Goal: Task Accomplishment & Management: Use online tool/utility

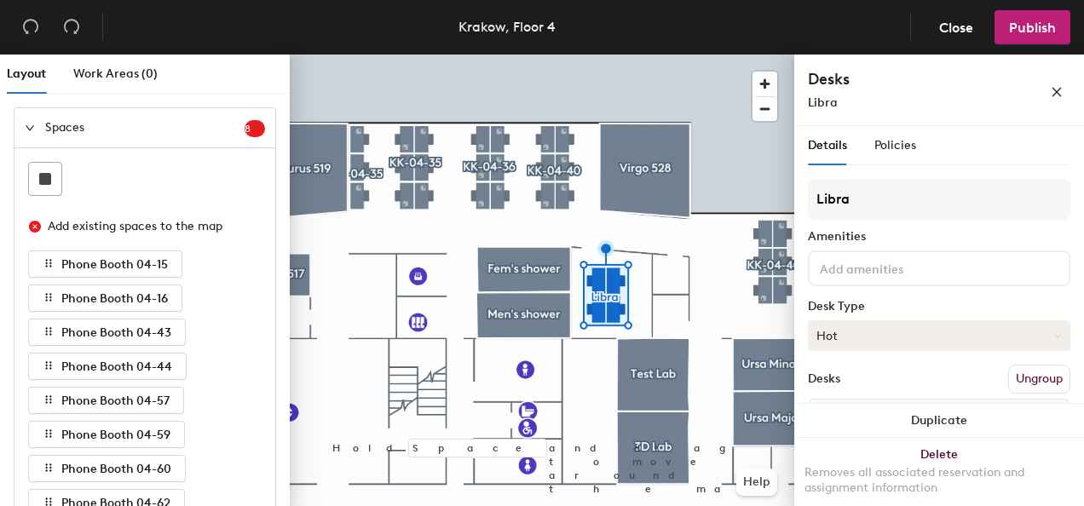
click at [1041, 343] on button "Hot" at bounding box center [939, 335] width 263 height 31
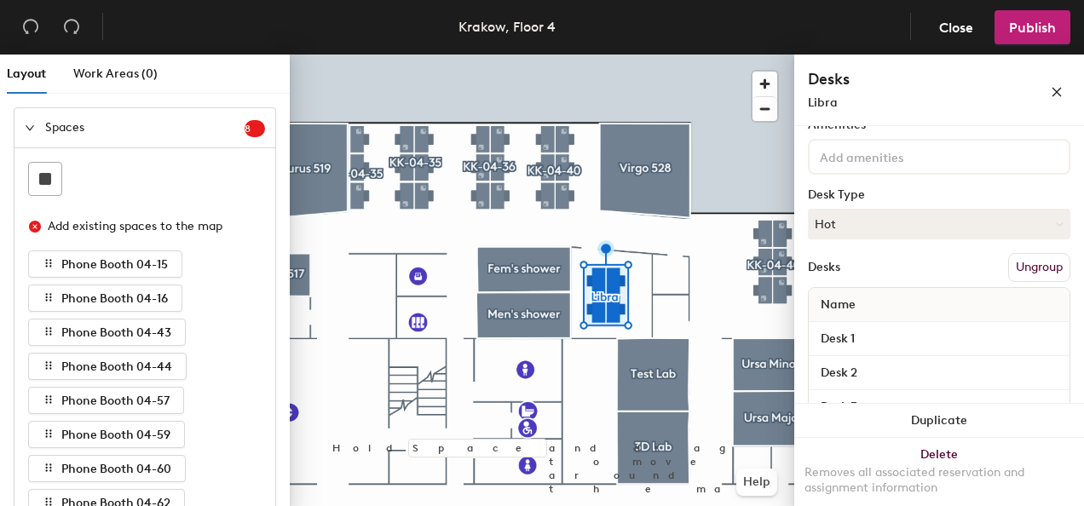
scroll to position [189, 0]
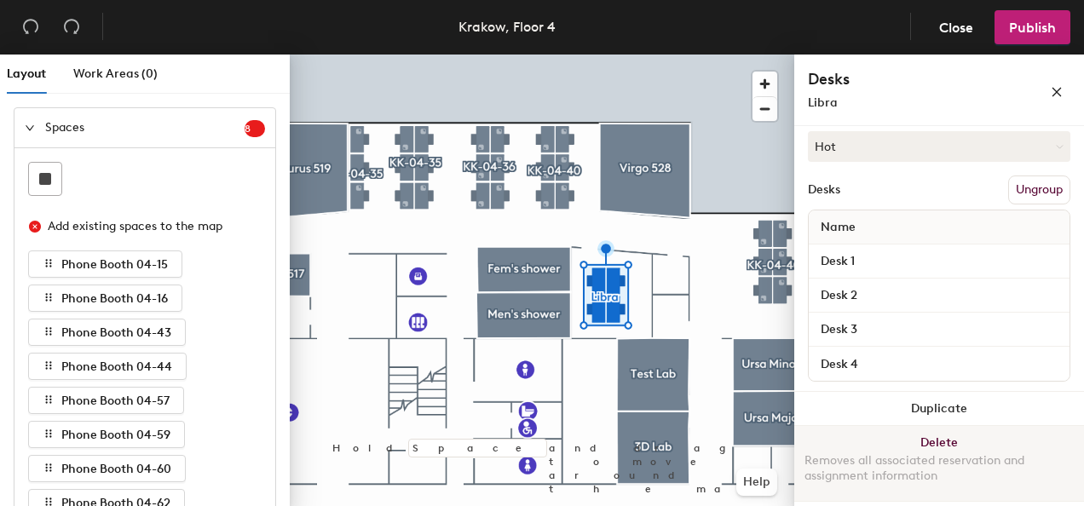
click at [936, 446] on button "Delete Removes all associated reservation and assignment information" at bounding box center [939, 463] width 290 height 75
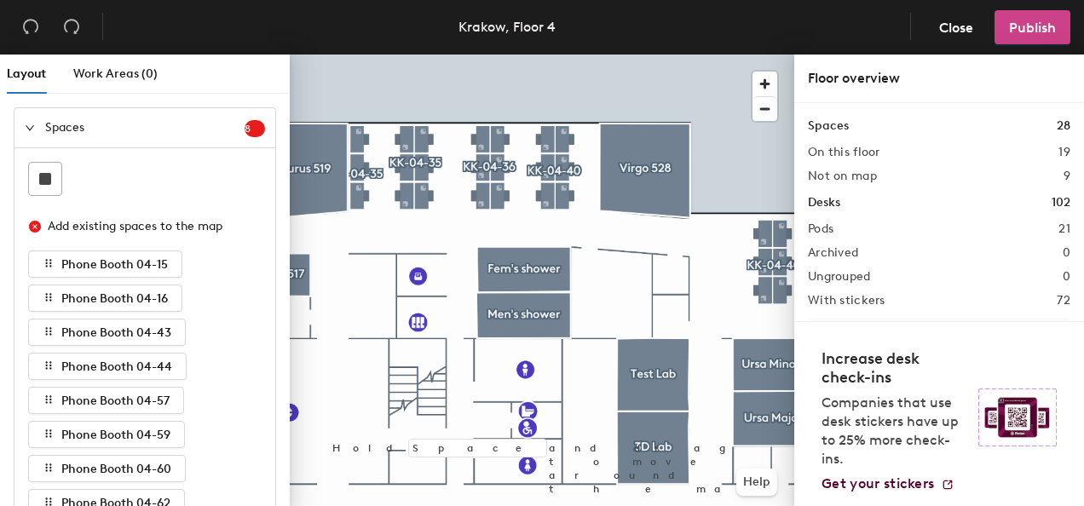
click at [1017, 39] on button "Publish" at bounding box center [1033, 27] width 76 height 34
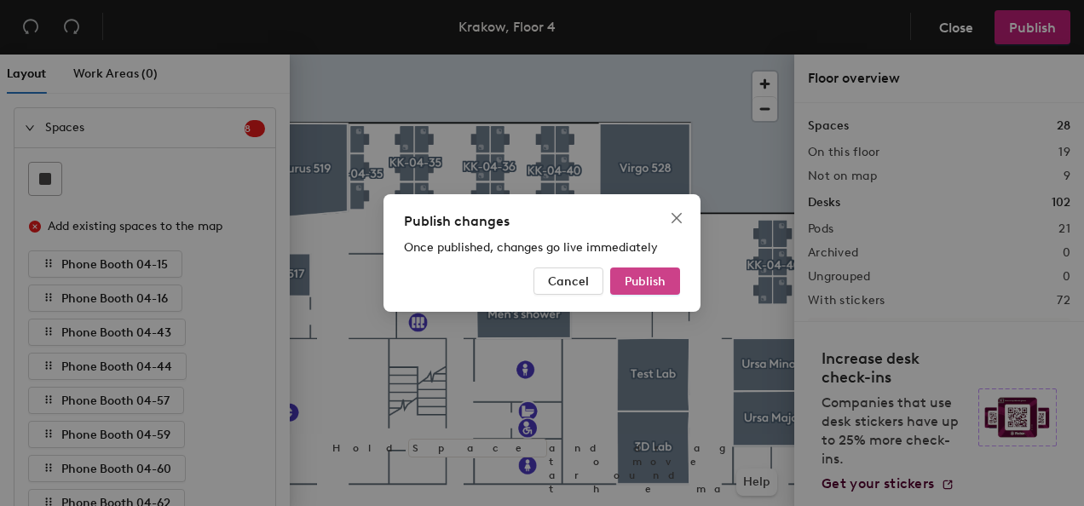
click at [646, 271] on button "Publish" at bounding box center [645, 281] width 70 height 27
